Goal: Task Accomplishment & Management: Complete application form

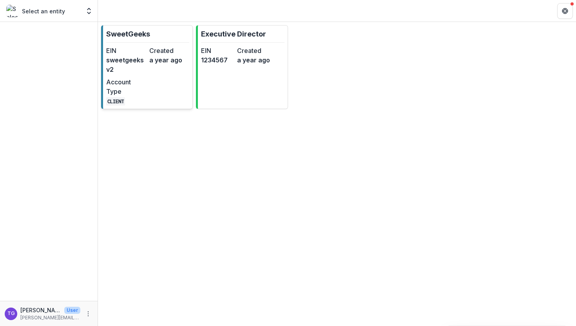
click at [156, 87] on div "EIN sweetgeeksv2 Created a year ago Account Type CLIENT" at bounding box center [147, 76] width 83 height 60
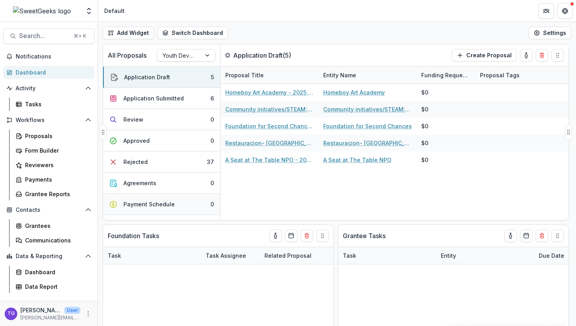
scroll to position [37, 0]
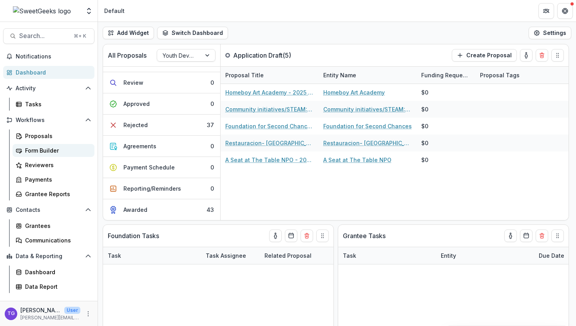
click at [44, 146] on div "Form Builder" at bounding box center [56, 150] width 63 height 8
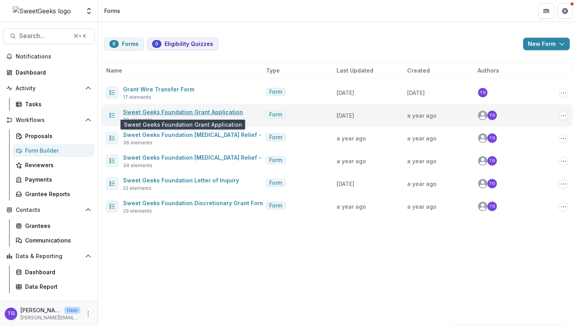
click at [176, 112] on link "Sweet Geeks Foundation Grant Application" at bounding box center [183, 112] width 120 height 7
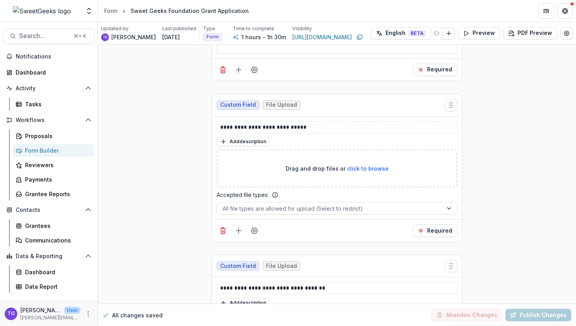
scroll to position [3920, 0]
